Goal: Information Seeking & Learning: Learn about a topic

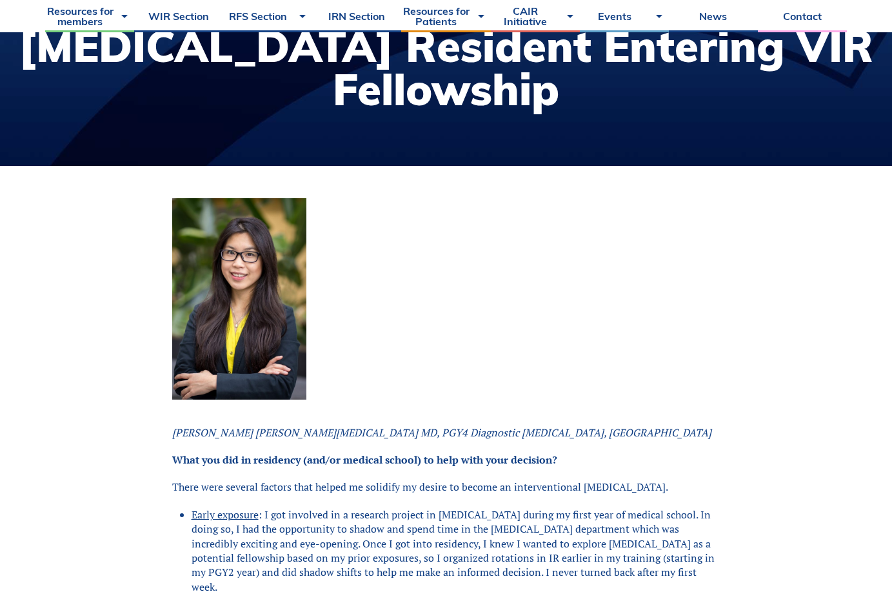
scroll to position [206, 0]
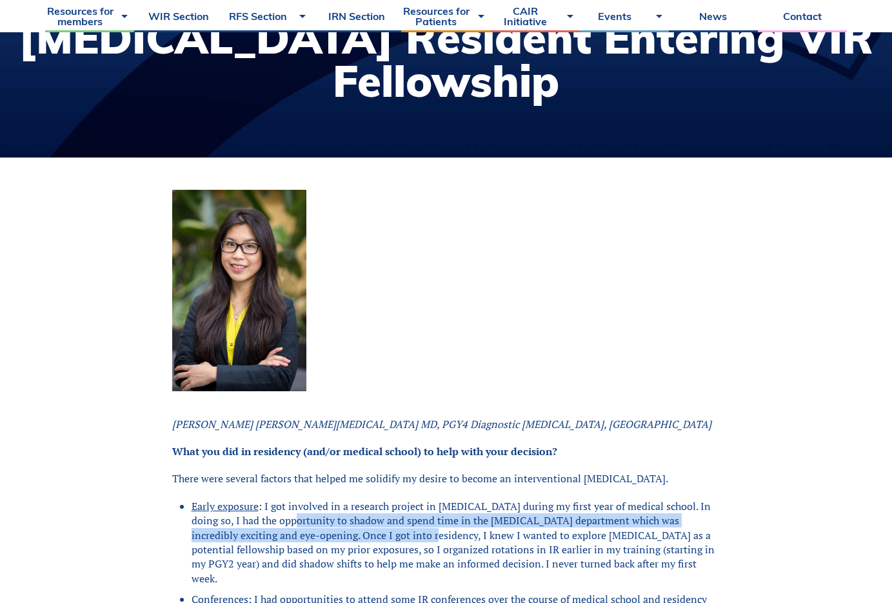
drag, startPoint x: 292, startPoint y: 521, endPoint x: 398, endPoint y: 532, distance: 106.3
click at [398, 532] on li "Early exposure : I got involved in a research project in [MEDICAL_DATA] during …" at bounding box center [456, 542] width 529 height 86
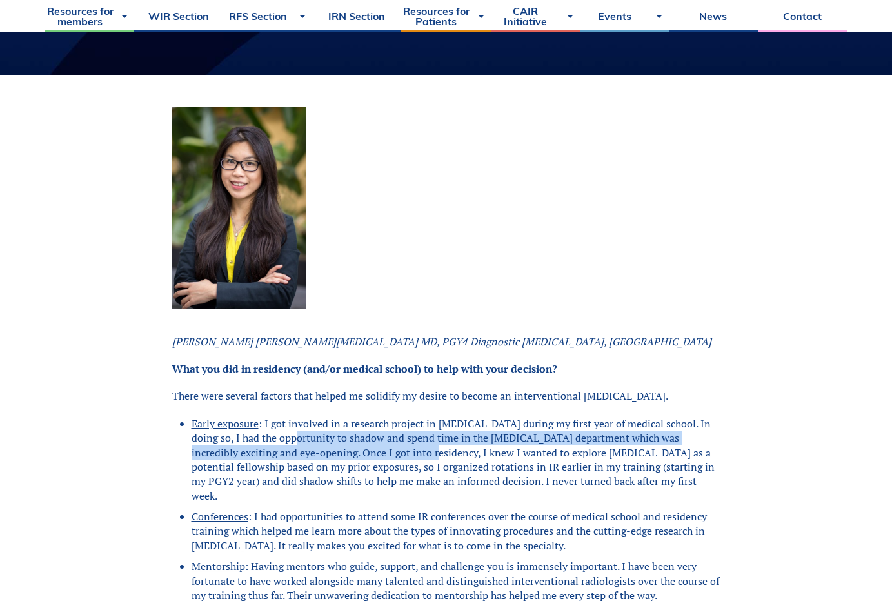
scroll to position [290, 0]
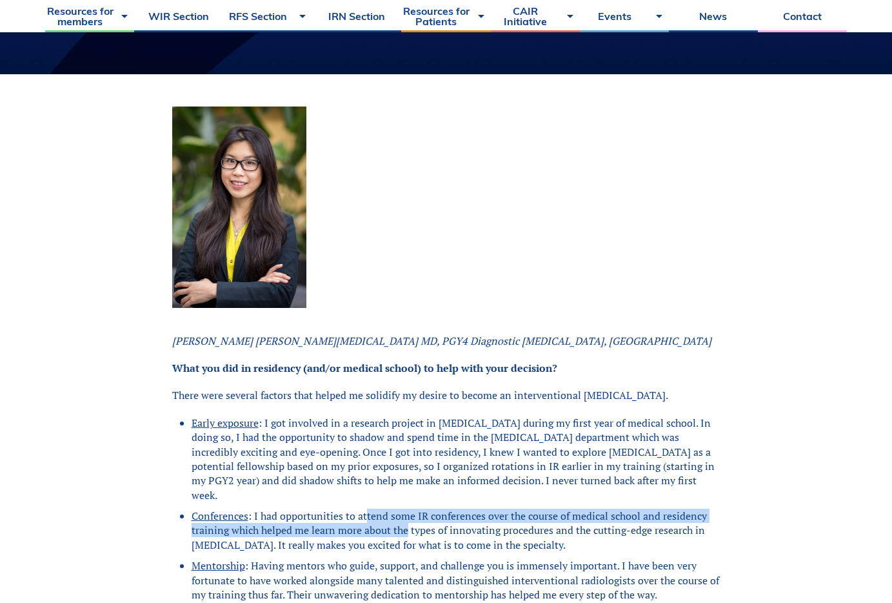
drag, startPoint x: 366, startPoint y: 517, endPoint x: 408, endPoint y: 530, distance: 43.3
click at [408, 530] on li "Conferences : I had opportunities to attend some IR conferences over the course…" at bounding box center [456, 529] width 529 height 43
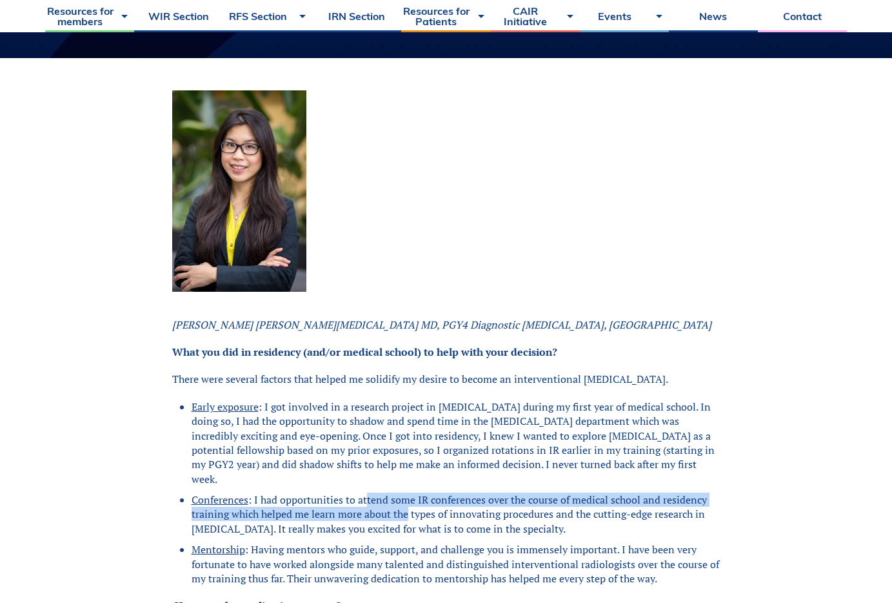
scroll to position [314, 0]
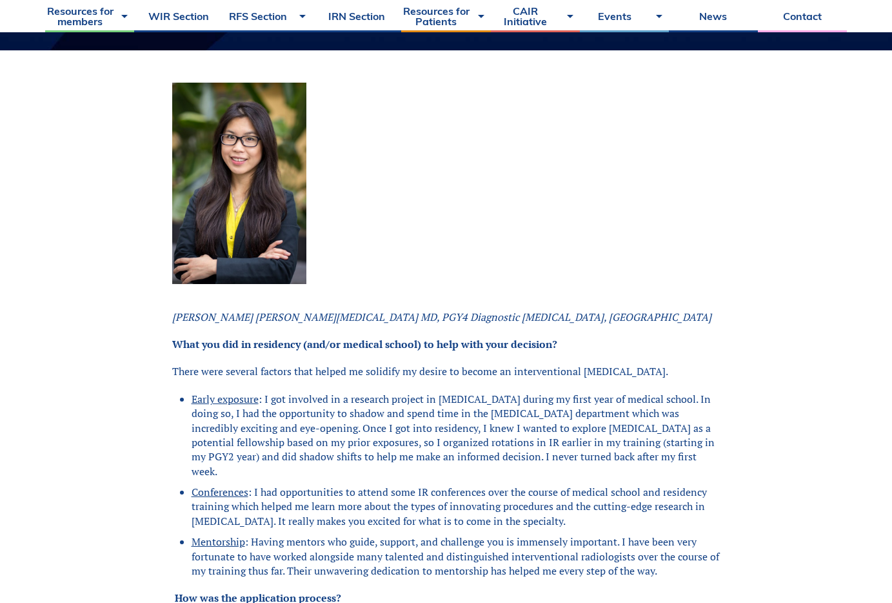
drag, startPoint x: 446, startPoint y: 535, endPoint x: 512, endPoint y: 548, distance: 66.6
click at [512, 548] on li "Mentorship : Having mentors who guide, support, and challenge you is immensely …" at bounding box center [456, 555] width 529 height 43
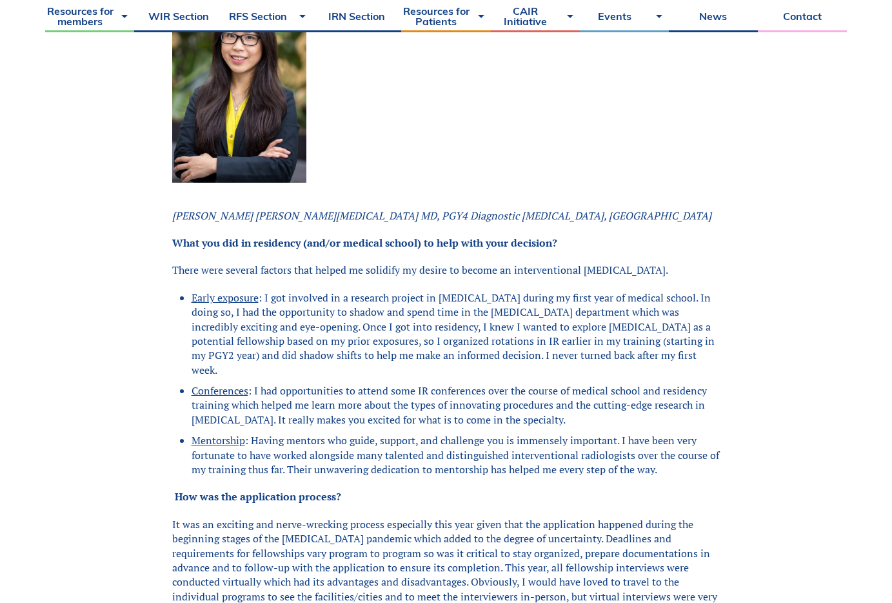
scroll to position [423, 0]
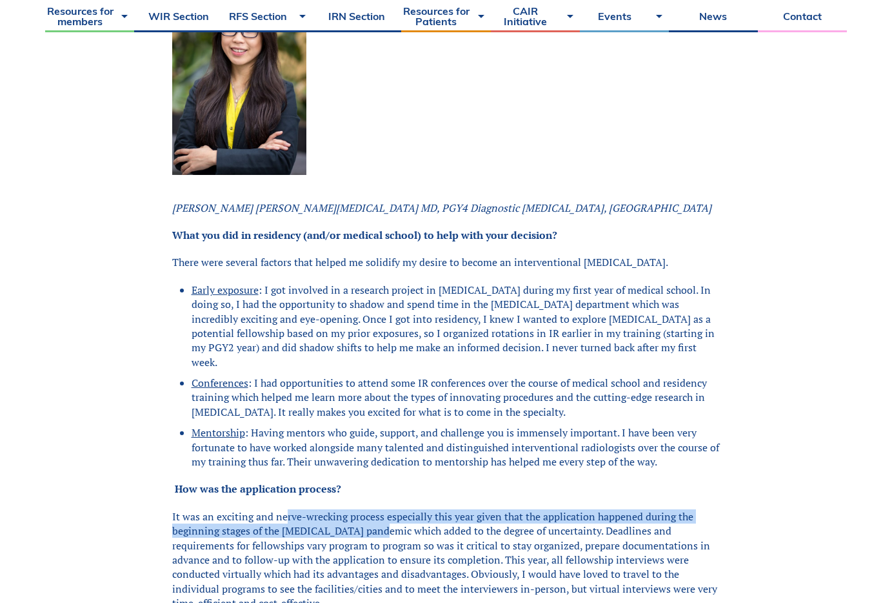
drag, startPoint x: 286, startPoint y: 519, endPoint x: 383, endPoint y: 533, distance: 97.8
click at [383, 533] on p "It was an exciting and nerve-wrecking process especially this year given that t…" at bounding box center [446, 559] width 548 height 101
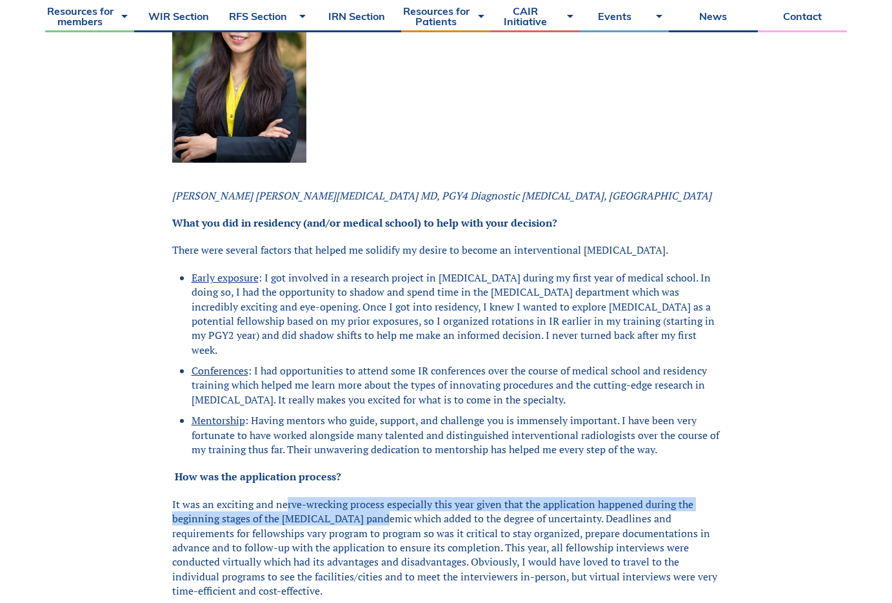
scroll to position [445, 0]
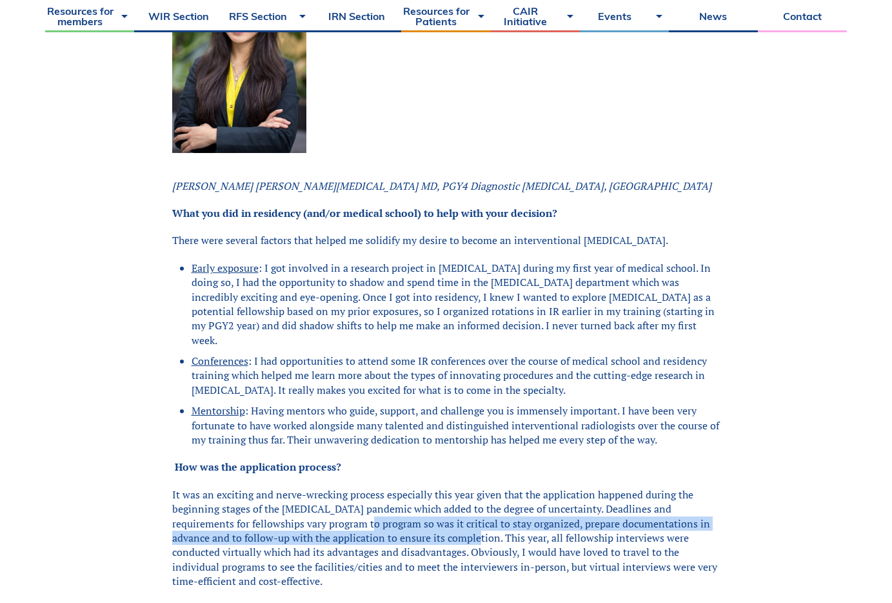
drag, startPoint x: 325, startPoint y: 525, endPoint x: 433, endPoint y: 540, distance: 109.4
click at [433, 540] on p "It was an exciting and nerve-wrecking process especially this year given that t…" at bounding box center [446, 537] width 548 height 101
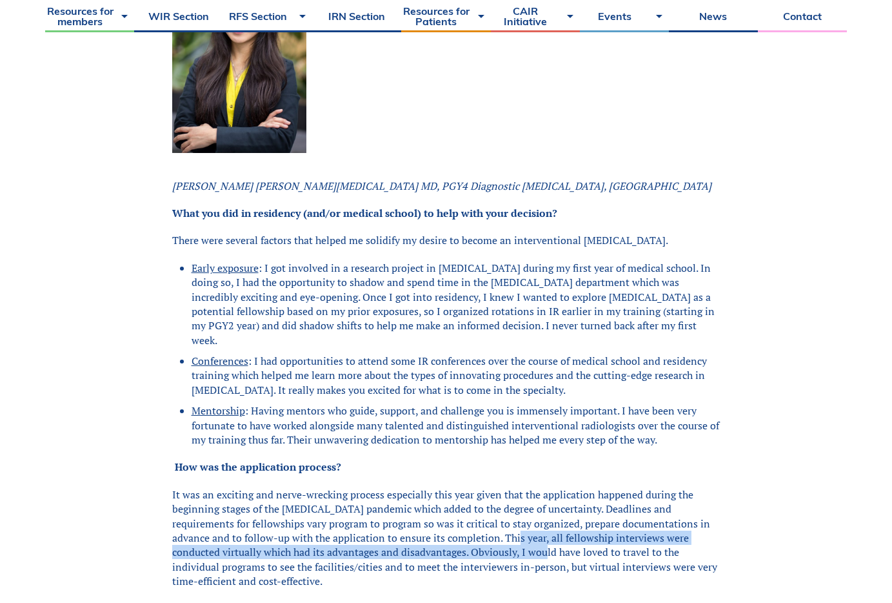
drag, startPoint x: 472, startPoint y: 540, endPoint x: 481, endPoint y: 548, distance: 12.3
click at [481, 548] on p "It was an exciting and nerve-wrecking process especially this year given that t…" at bounding box center [446, 537] width 548 height 101
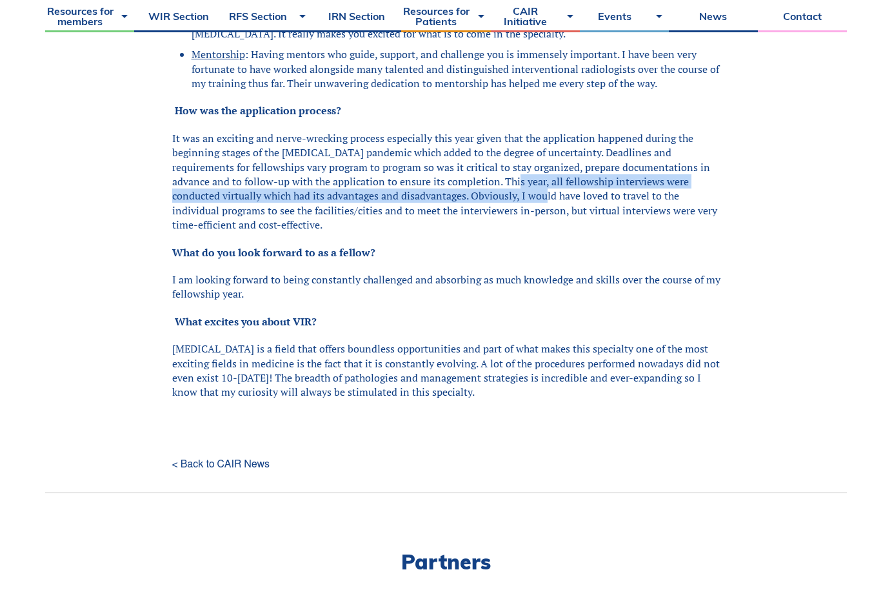
scroll to position [853, 0]
